Goal: Task Accomplishment & Management: Manage account settings

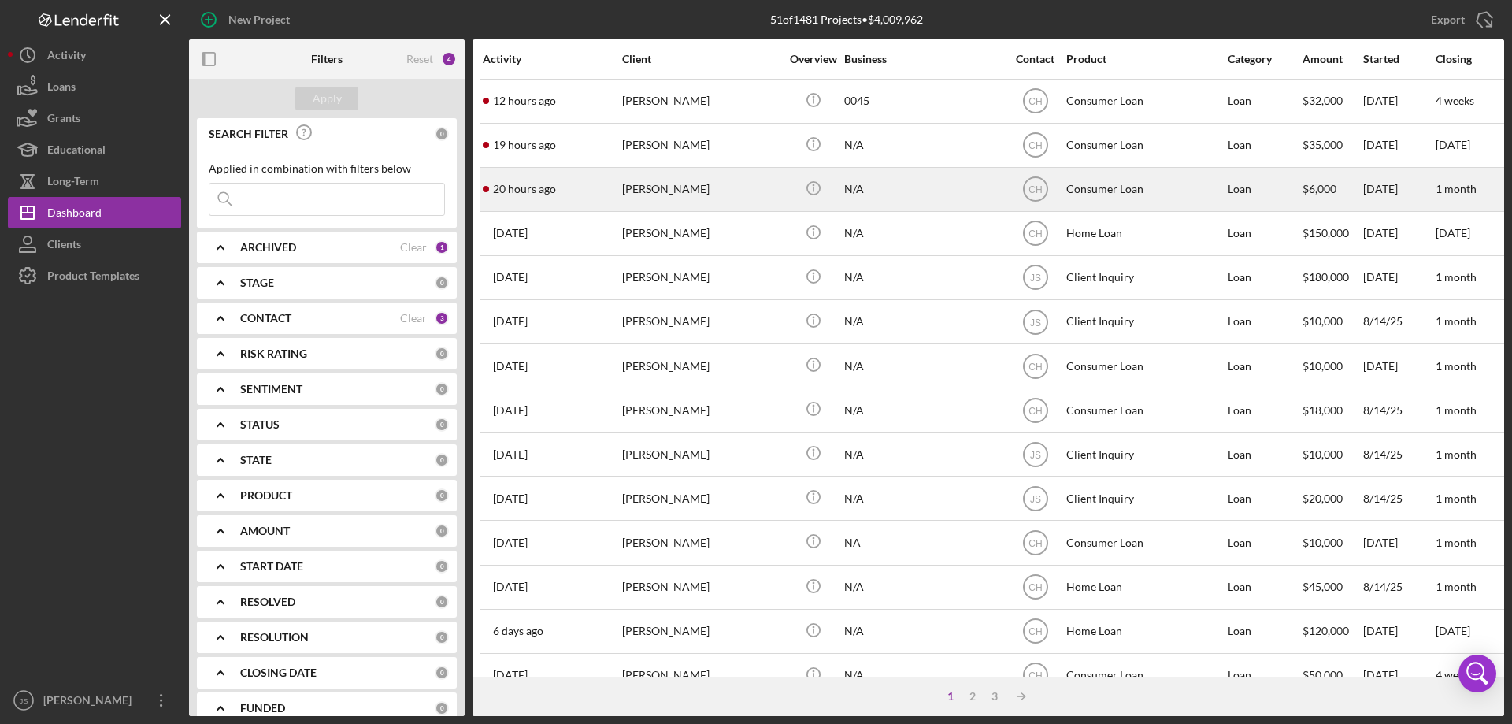
click at [590, 191] on div "20 hours ago [PERSON_NAME]" at bounding box center [552, 189] width 138 height 42
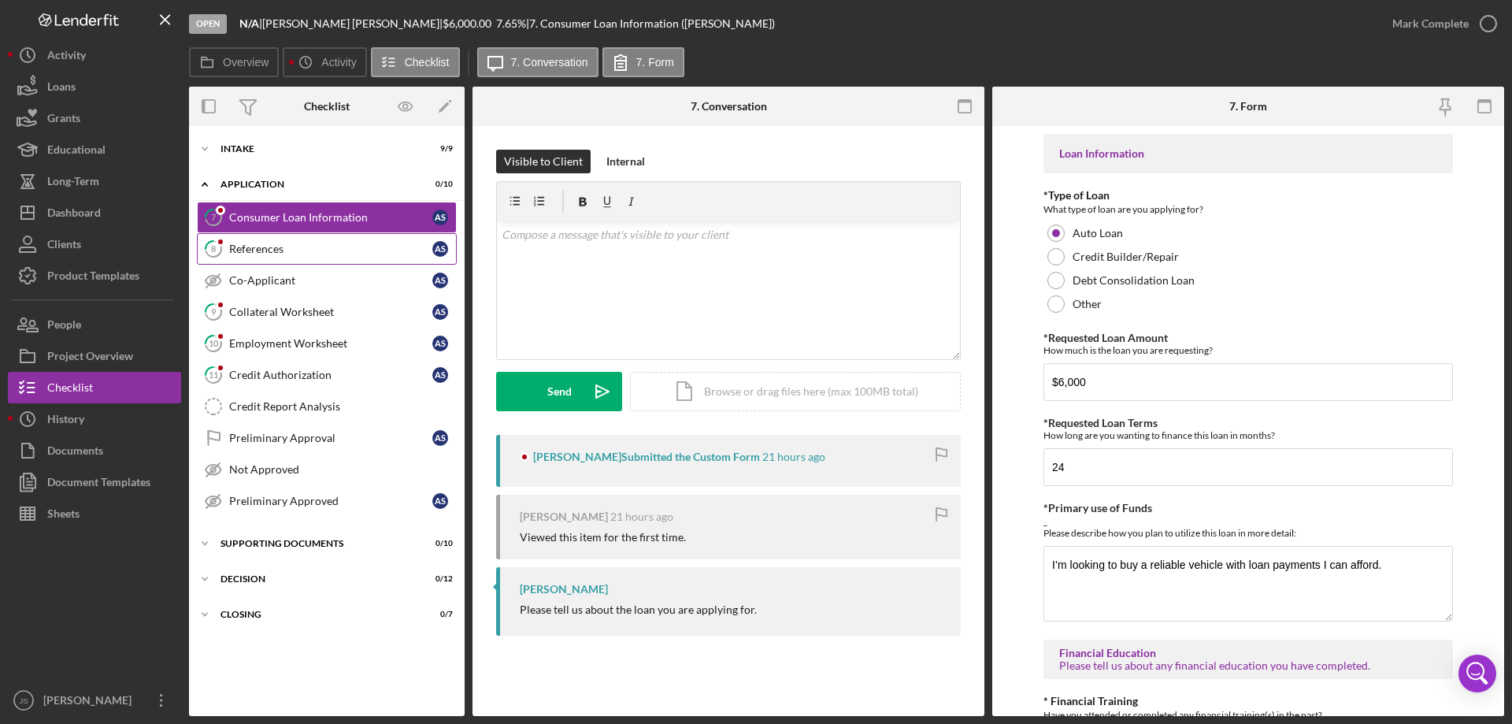
click at [326, 248] on div "References" at bounding box center [330, 248] width 203 height 13
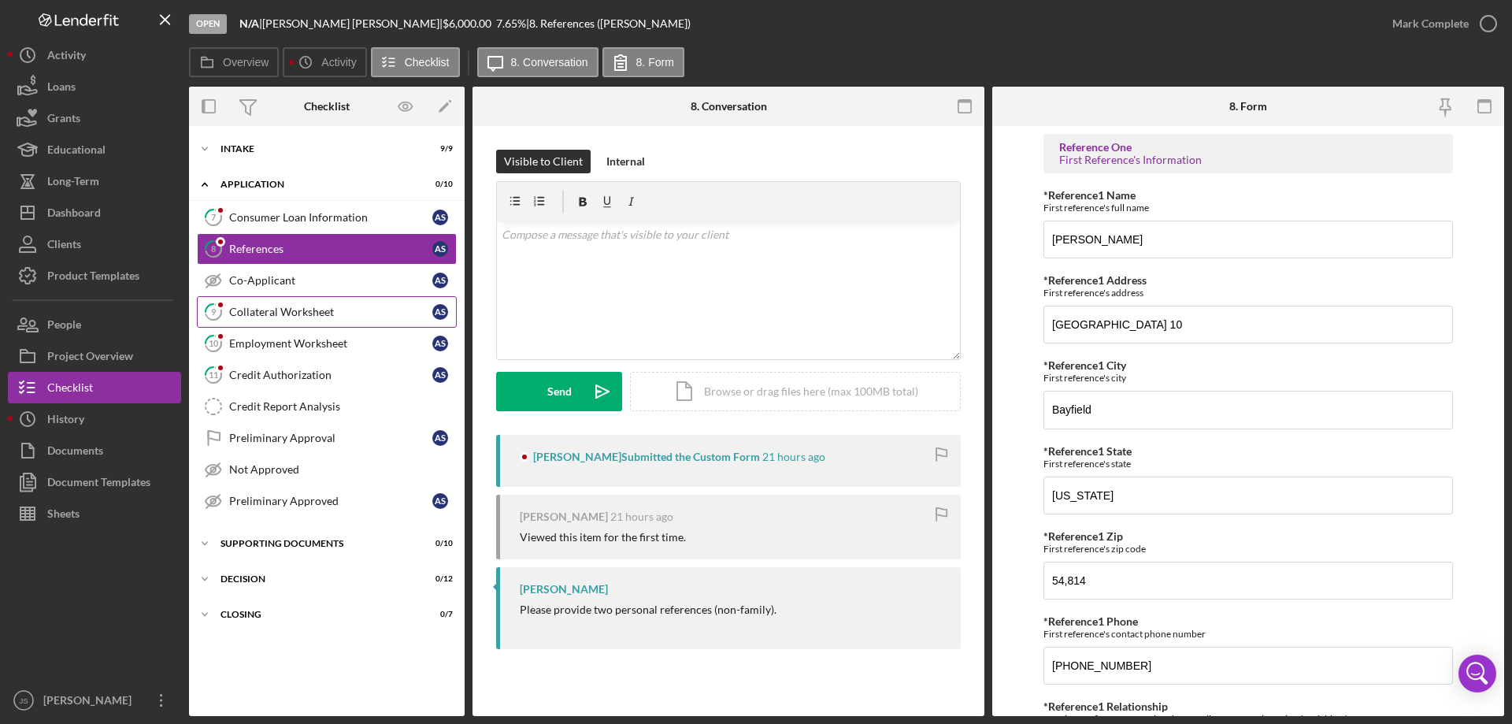
click at [371, 312] on div "Collateral Worksheet" at bounding box center [330, 311] width 203 height 13
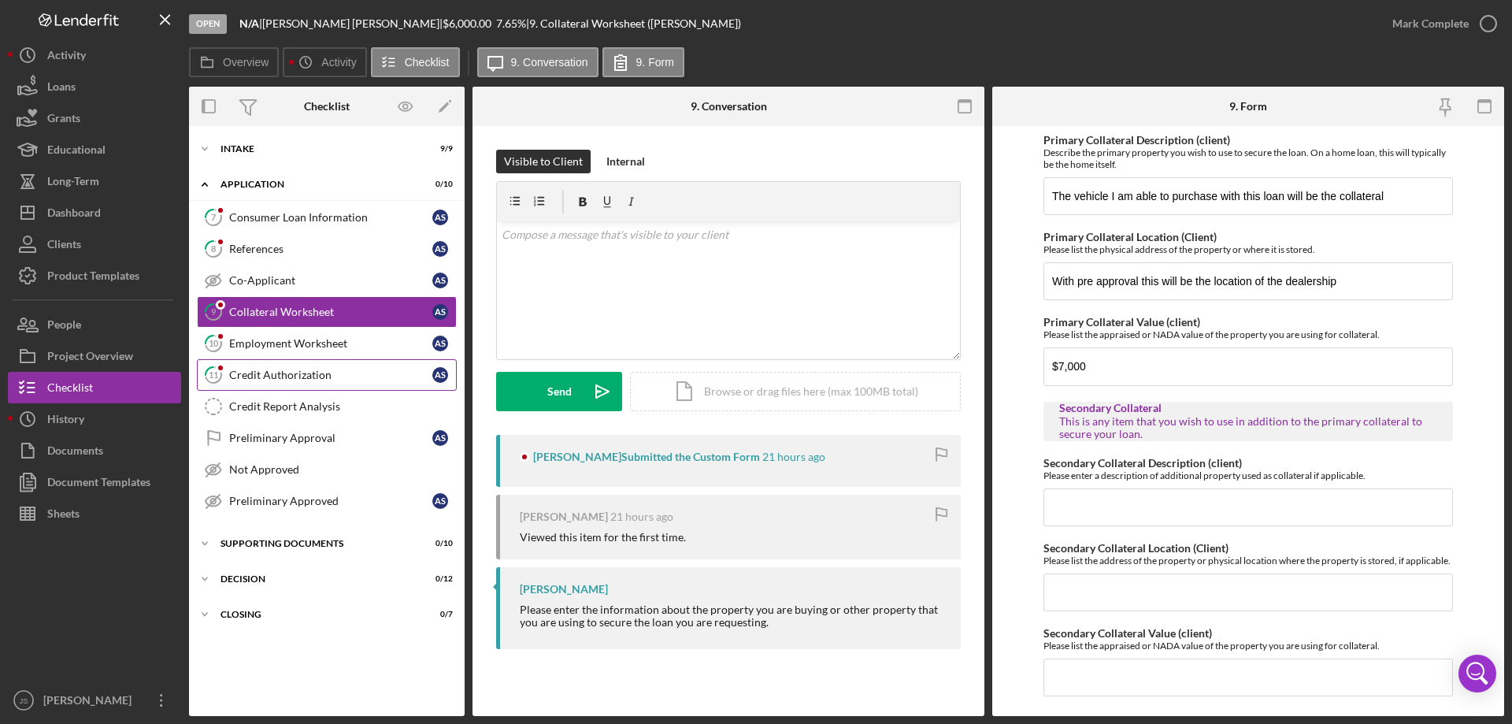
click at [365, 375] on div "Credit Authorization" at bounding box center [330, 374] width 203 height 13
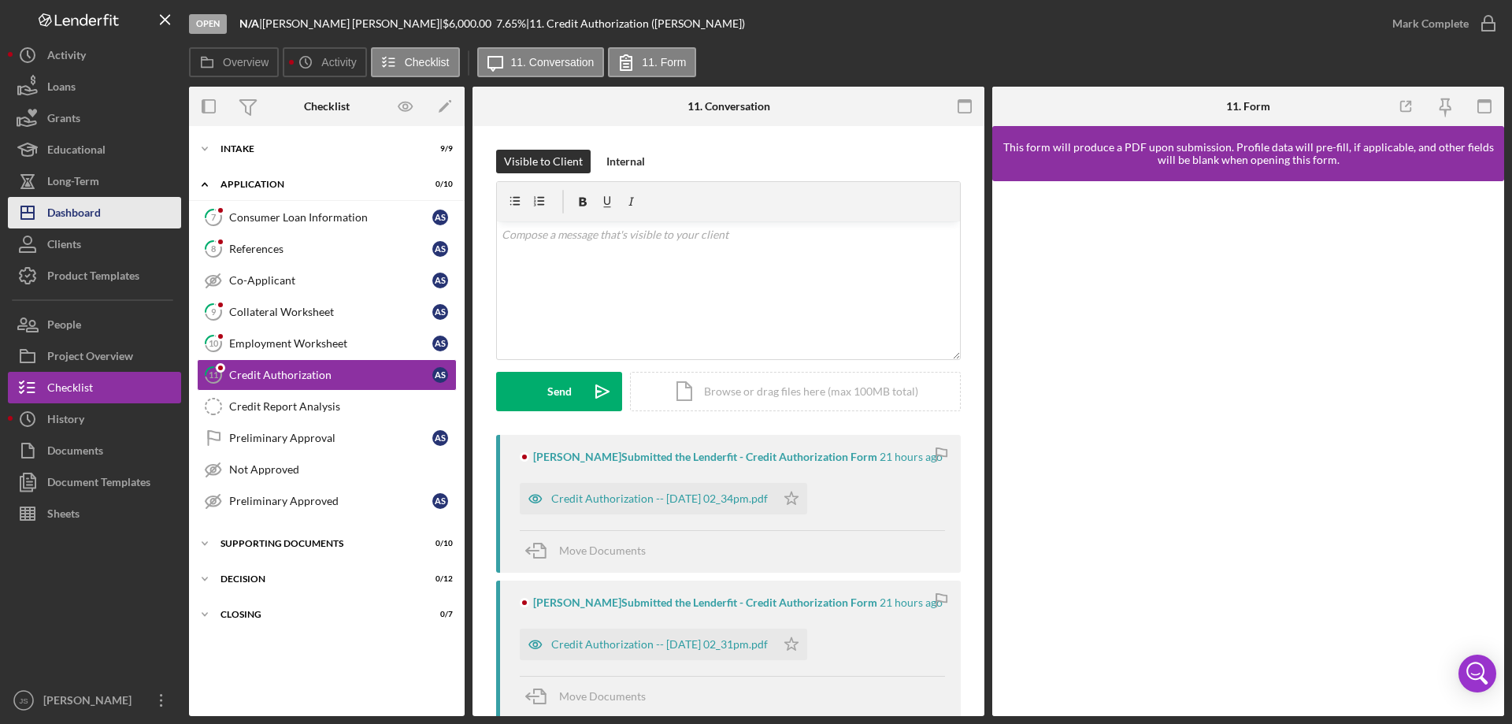
click at [68, 209] on div "Dashboard" at bounding box center [74, 214] width 54 height 35
